Goal: Find specific fact: Find specific fact

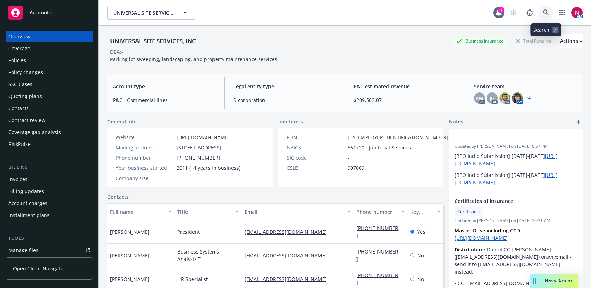
click at [543, 16] on link at bounding box center [546, 13] width 14 height 14
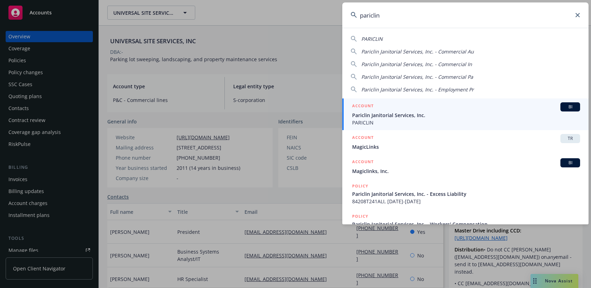
type input "pariclin"
click at [483, 107] on div "ACCOUNT BI" at bounding box center [466, 106] width 228 height 9
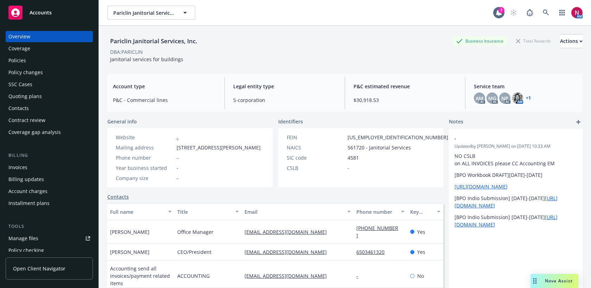
click at [22, 60] on div "Policies" at bounding box center [17, 60] width 18 height 11
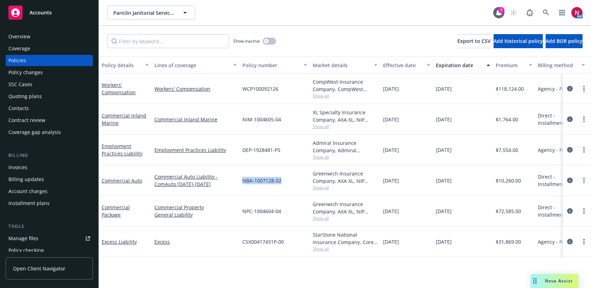
drag, startPoint x: 288, startPoint y: 180, endPoint x: 241, endPoint y: 180, distance: 47.8
click at [241, 180] on div "NBA-1007128-02" at bounding box center [274, 180] width 70 height 31
copy span "NBA-1007128-02"
click at [41, 35] on div "Overview" at bounding box center [49, 36] width 82 height 11
